Goal: Transaction & Acquisition: Purchase product/service

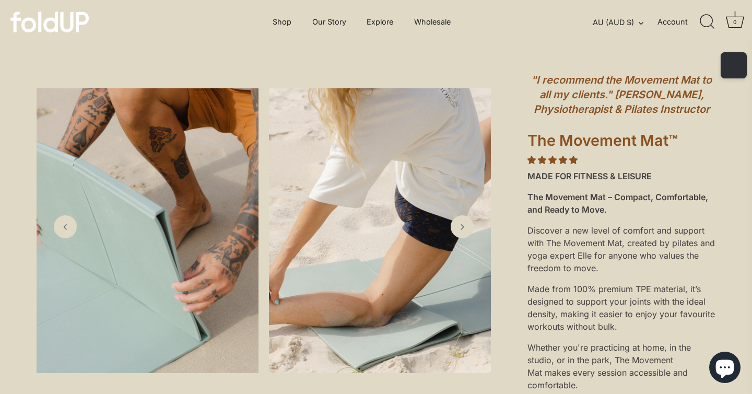
scroll to position [50, 0]
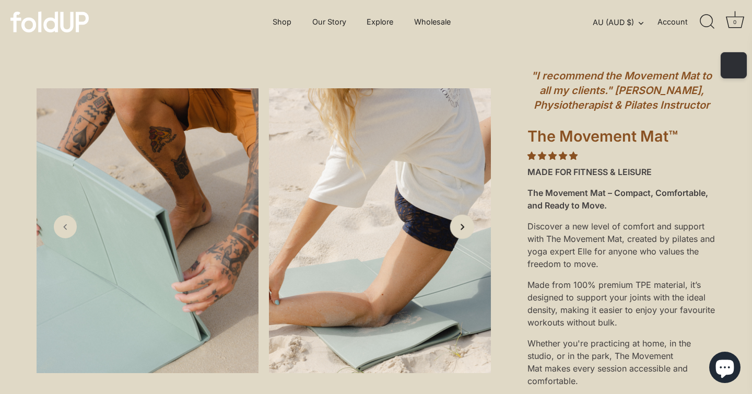
click at [461, 230] on icon "Next slide" at bounding box center [461, 226] width 11 height 11
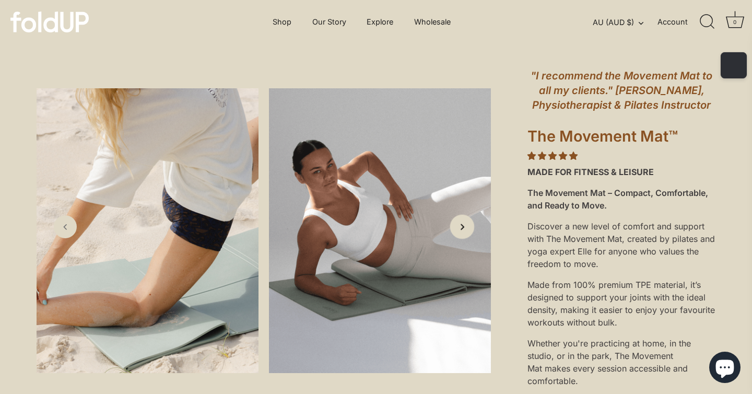
click at [461, 230] on icon "Next slide" at bounding box center [461, 226] width 11 height 11
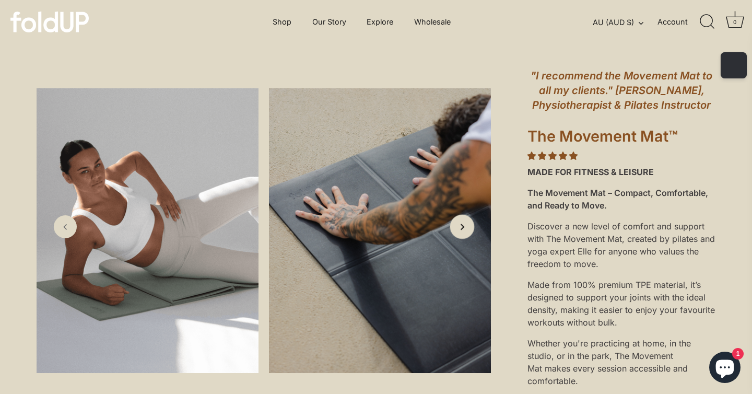
click at [461, 230] on icon "Next slide" at bounding box center [461, 226] width 11 height 11
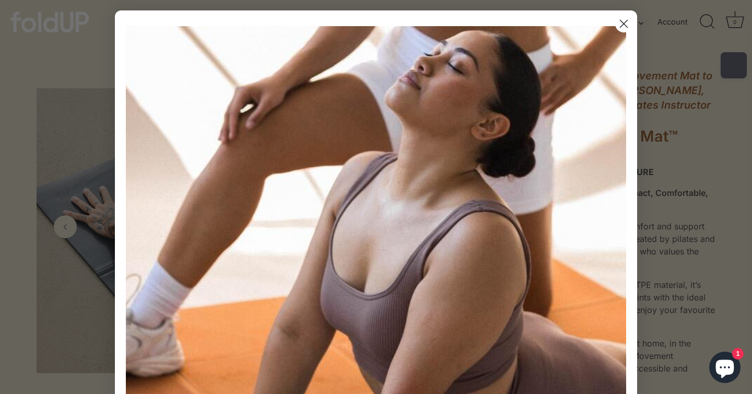
click at [461, 230] on div "Sign up for 10% off your first order. PLUS exclusive offers, VIP launches and m…" at bounding box center [376, 399] width 507 height 757
click at [626, 26] on icon "Close dialog" at bounding box center [623, 23] width 7 height 7
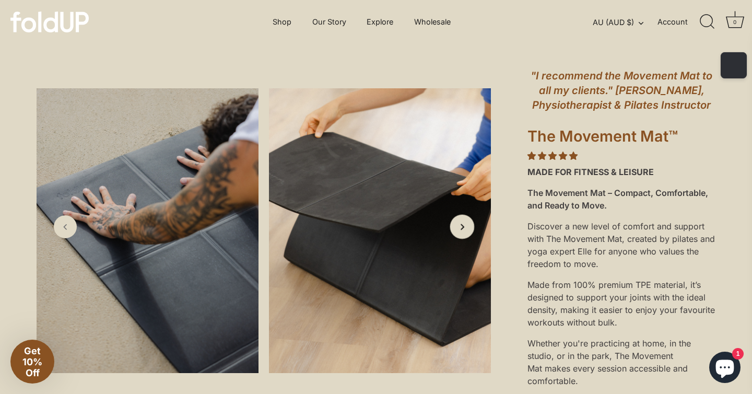
click at [462, 229] on icon "Next slide" at bounding box center [461, 226] width 11 height 11
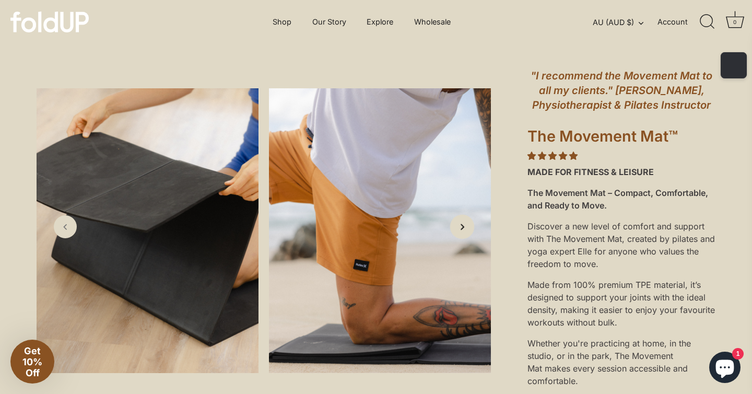
click at [462, 229] on icon "Next slide" at bounding box center [461, 226] width 11 height 11
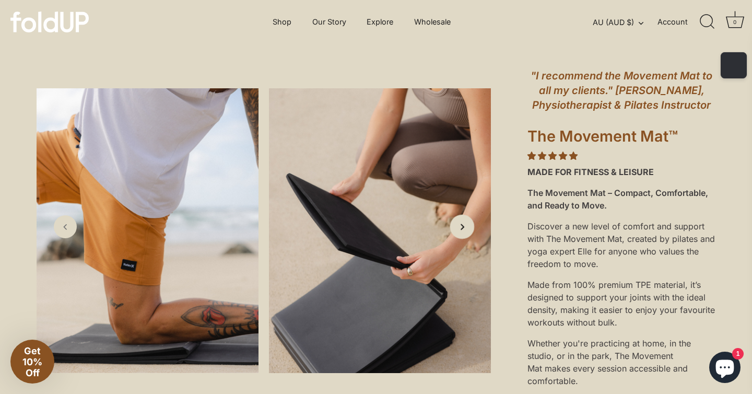
click at [462, 229] on icon "Next slide" at bounding box center [461, 226] width 11 height 11
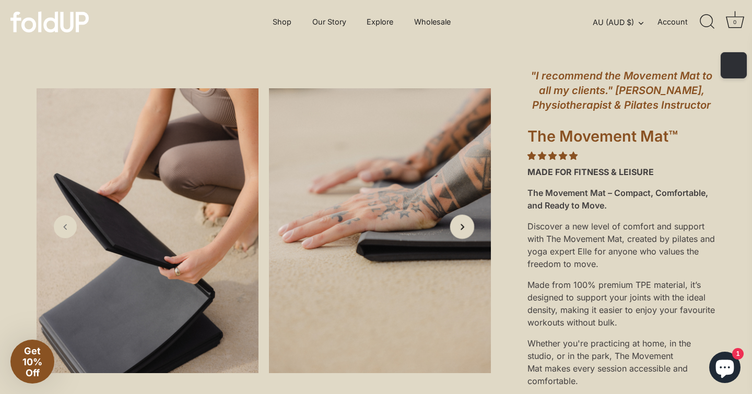
click at [462, 229] on icon "Next slide" at bounding box center [461, 226] width 11 height 11
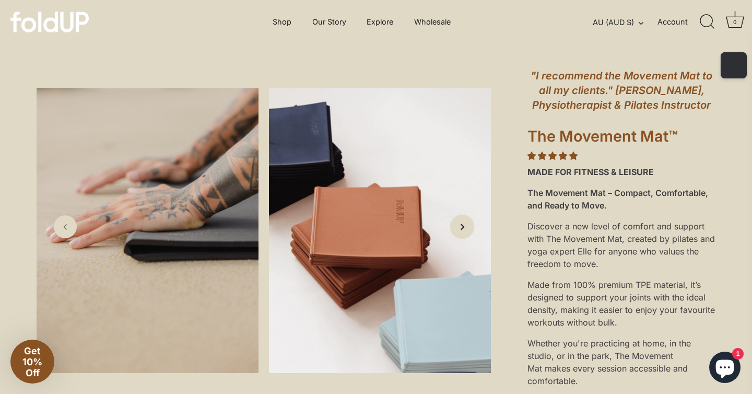
click at [462, 229] on icon "Next slide" at bounding box center [461, 226] width 11 height 11
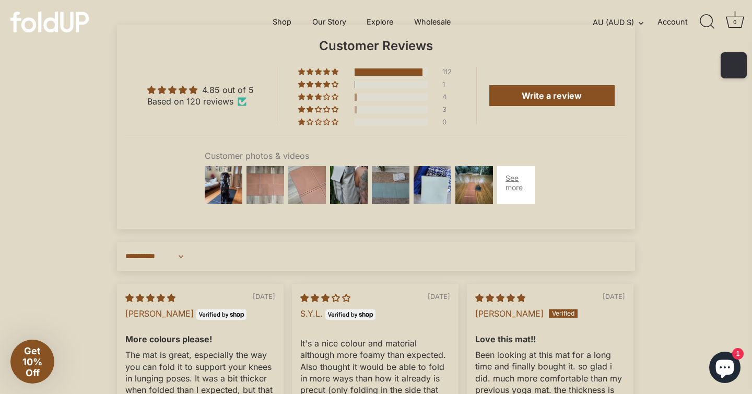
scroll to position [2827, 0]
click at [318, 100] on span "3% (4) reviews with 3 star rating" at bounding box center [319, 97] width 8 height 6
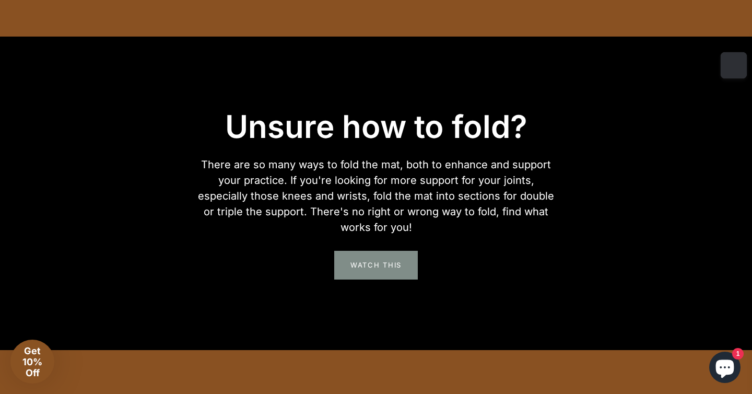
scroll to position [1789, 0]
